Goal: Obtain resource: Obtain resource

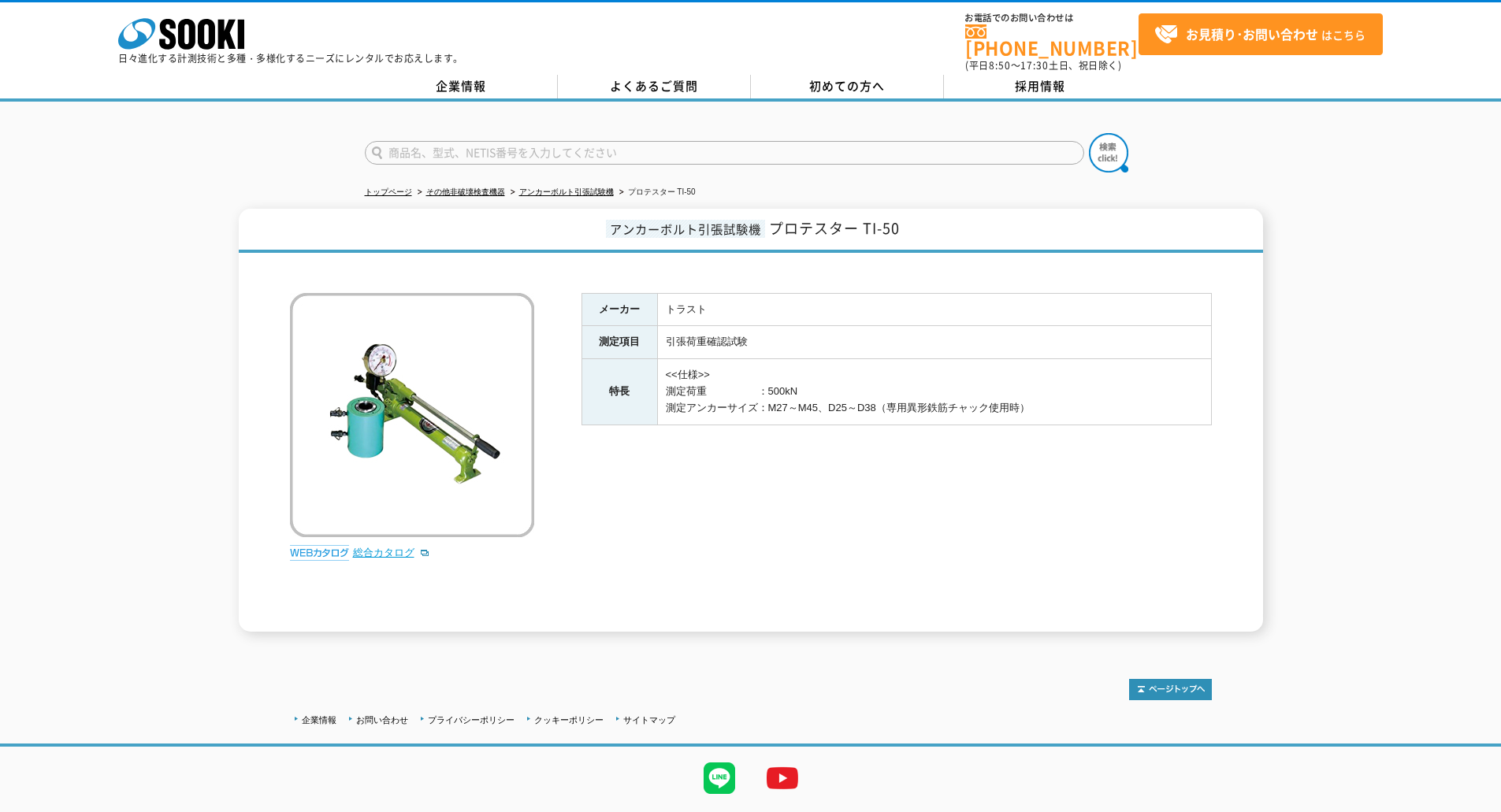
click at [379, 547] on link "総合カタログ" at bounding box center [391, 552] width 78 height 12
click at [376, 547] on link "総合カタログ" at bounding box center [391, 552] width 78 height 12
